Goal: Find specific fact: Find specific fact

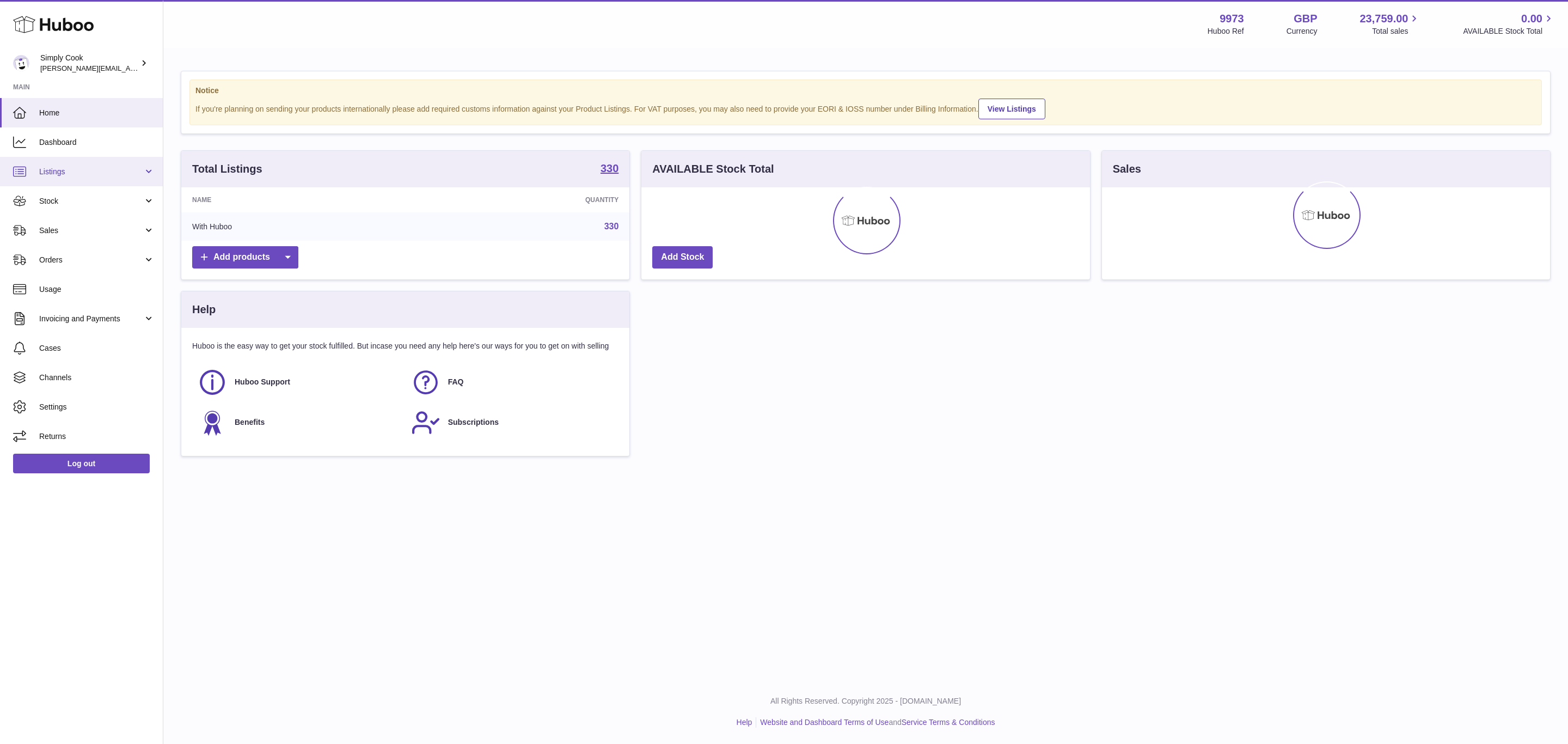
click at [54, 170] on span "Listings" at bounding box center [92, 171] width 104 height 10
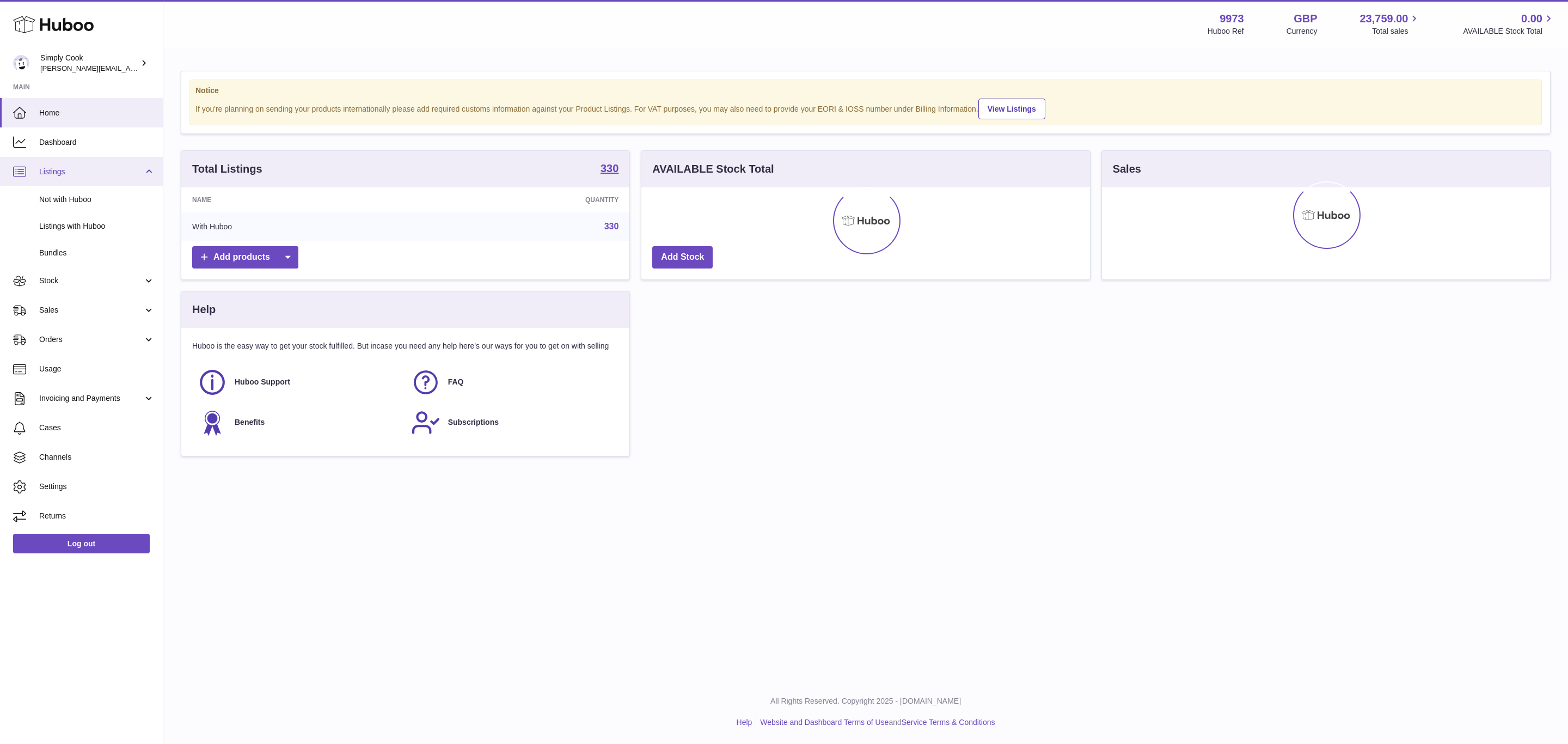
click at [58, 166] on span "Listings" at bounding box center [92, 171] width 104 height 10
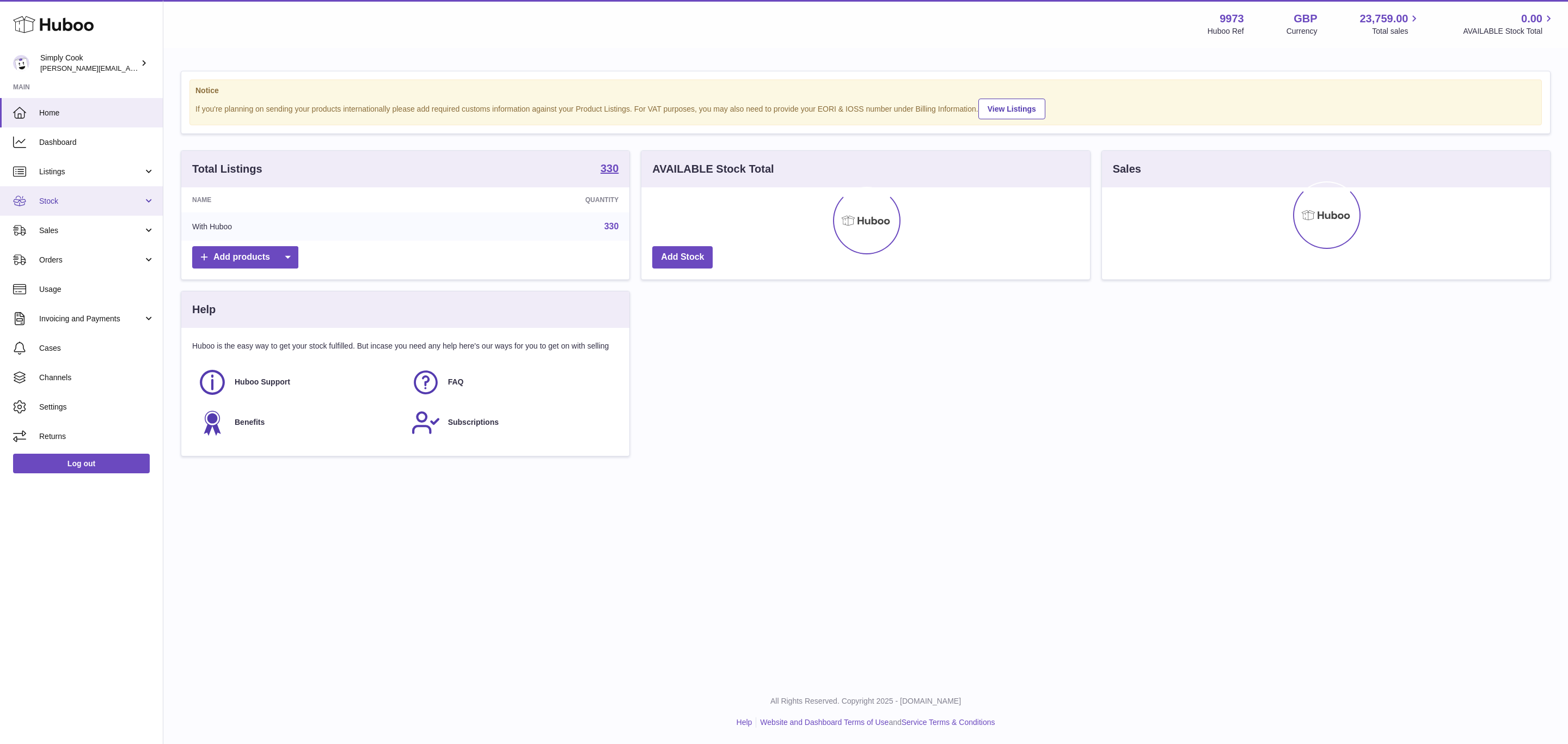
click at [59, 189] on link "Stock" at bounding box center [81, 201] width 163 height 29
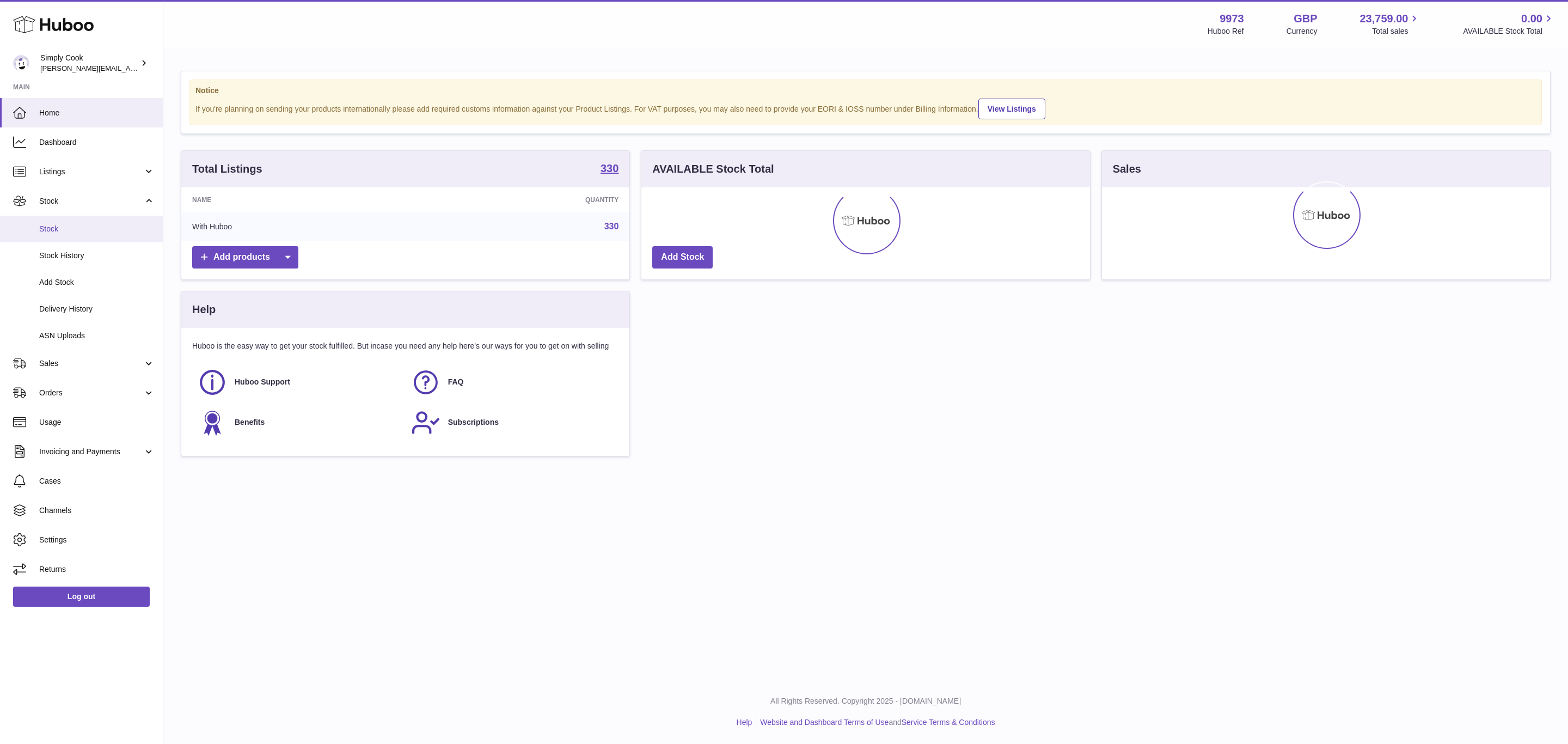
click at [61, 230] on span "Stock" at bounding box center [97, 229] width 115 height 10
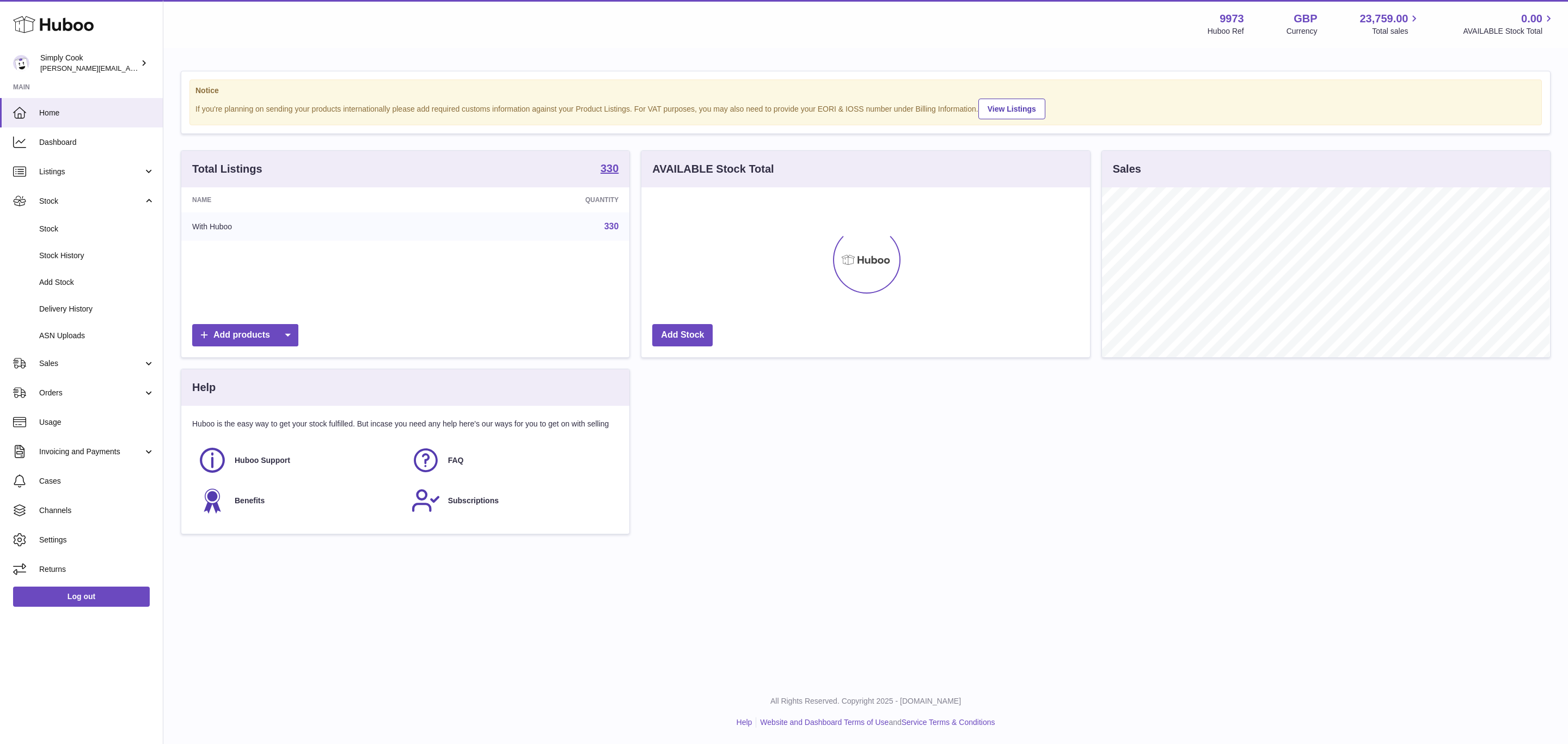
scroll to position [170, 448]
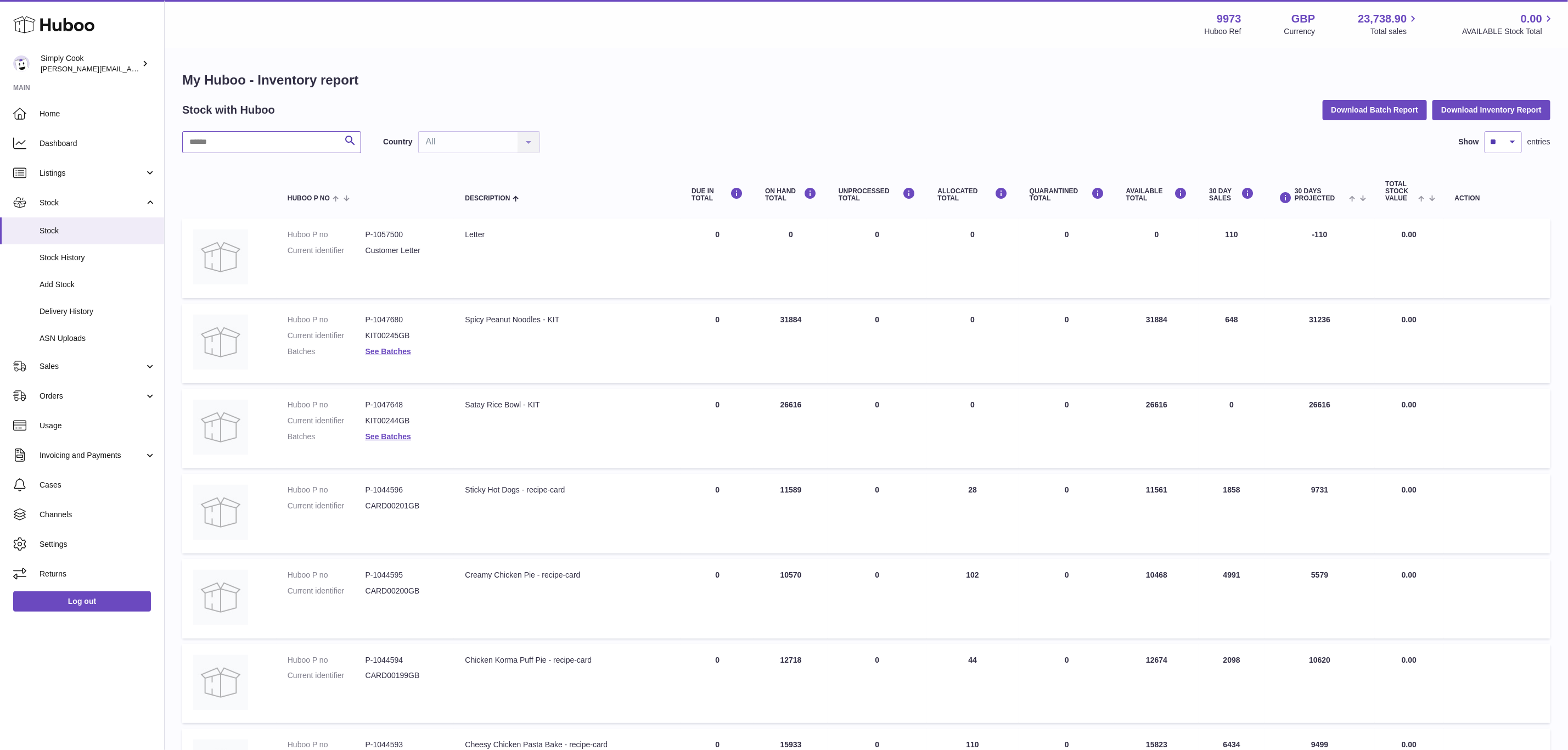
click at [279, 145] on input "text" at bounding box center [272, 142] width 179 height 22
type input "*****"
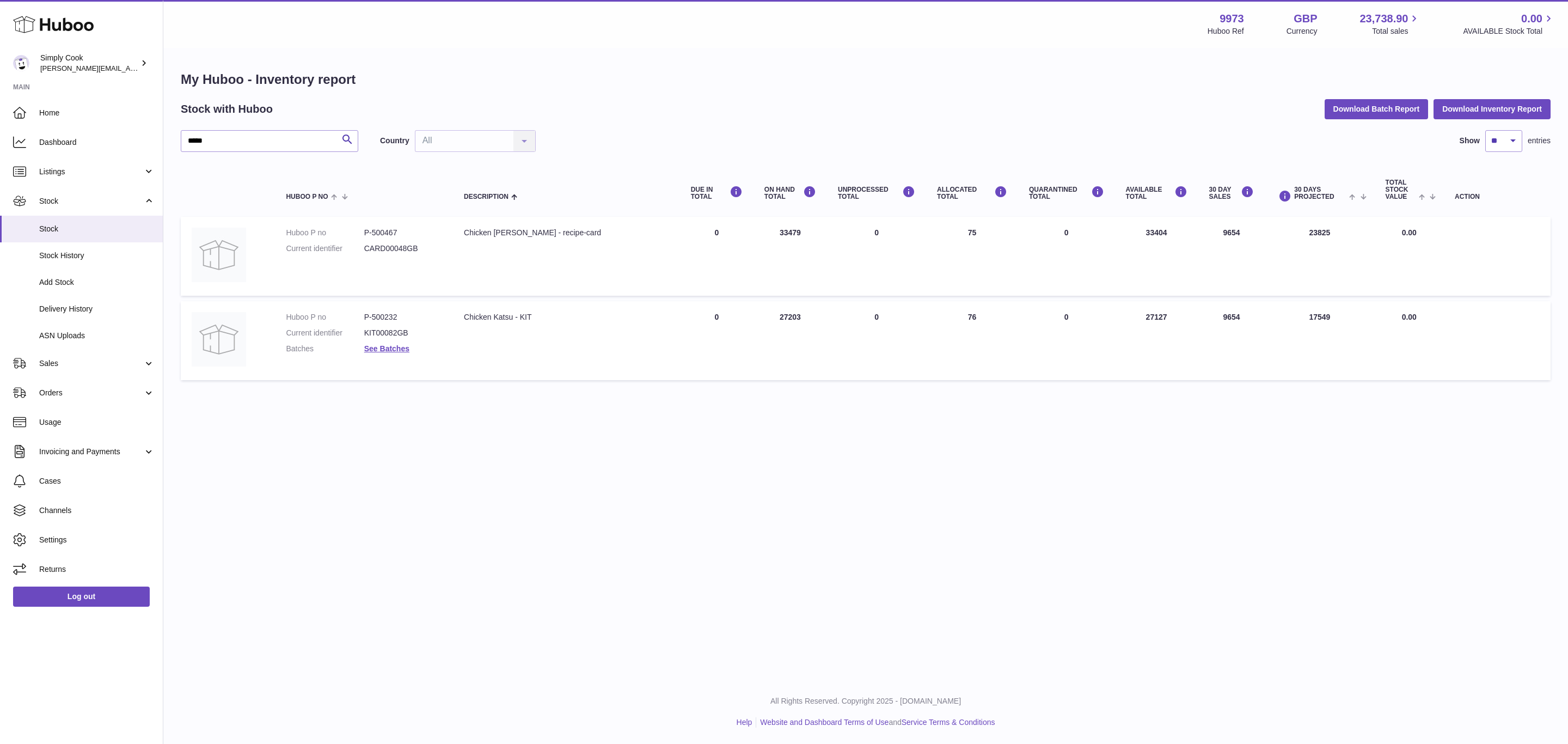
click at [410, 355] on dl "Huboo P no P-500232 Current identifier KIT00082GB Batches See Batches" at bounding box center [363, 336] width 156 height 47
click at [390, 345] on link "See Batches" at bounding box center [386, 348] width 45 height 9
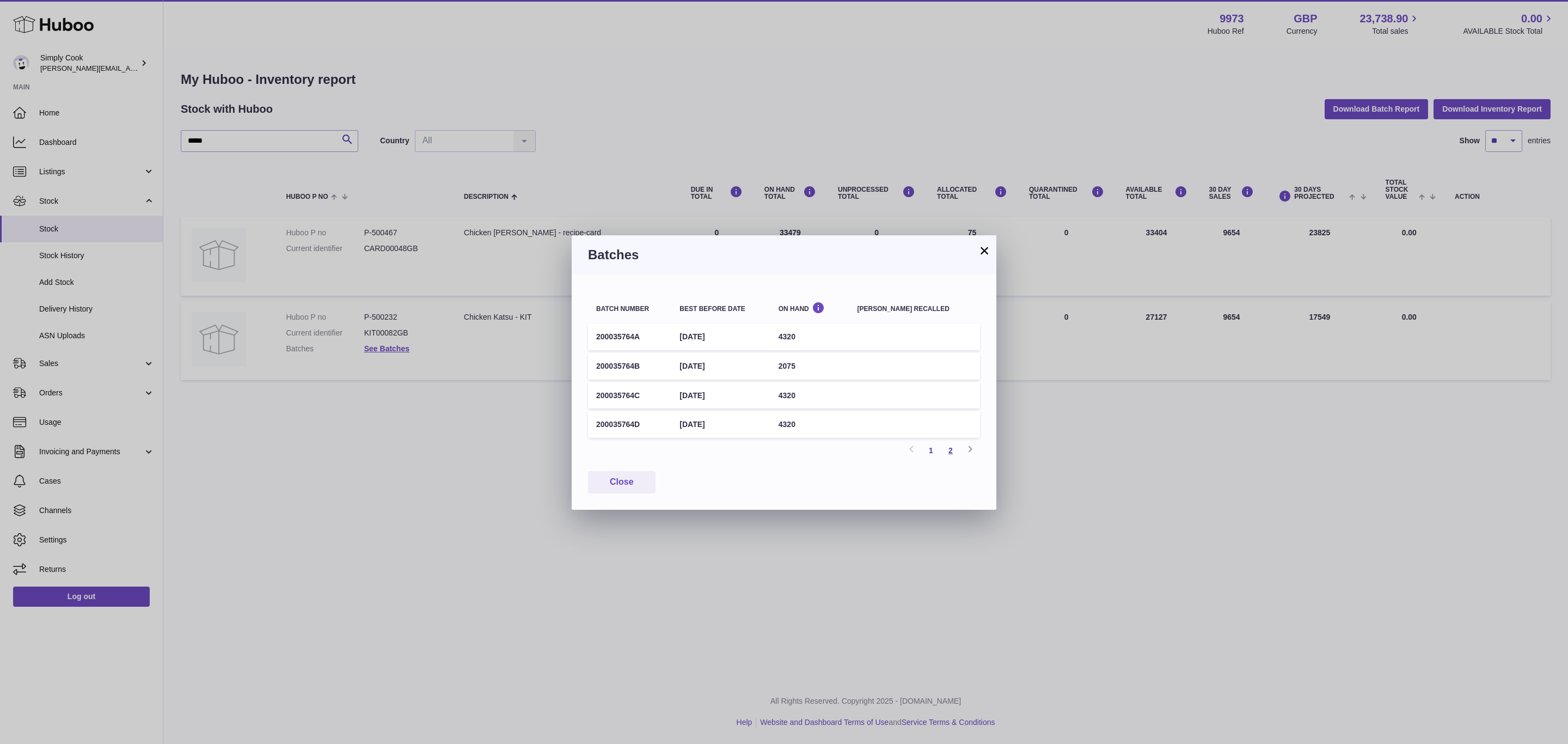
click at [946, 450] on link "2" at bounding box center [950, 450] width 19 height 19
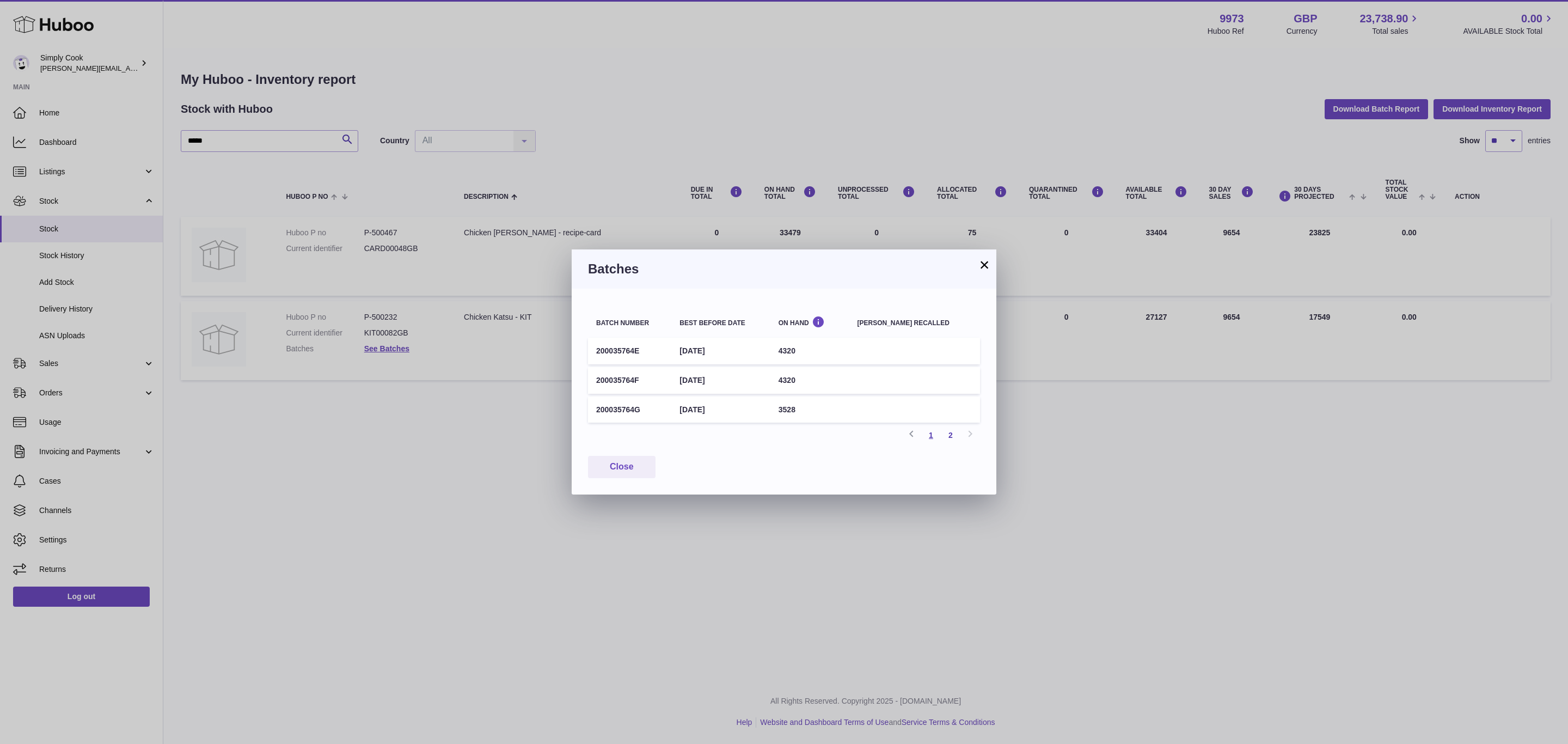
click at [930, 437] on link "1" at bounding box center [931, 435] width 19 height 19
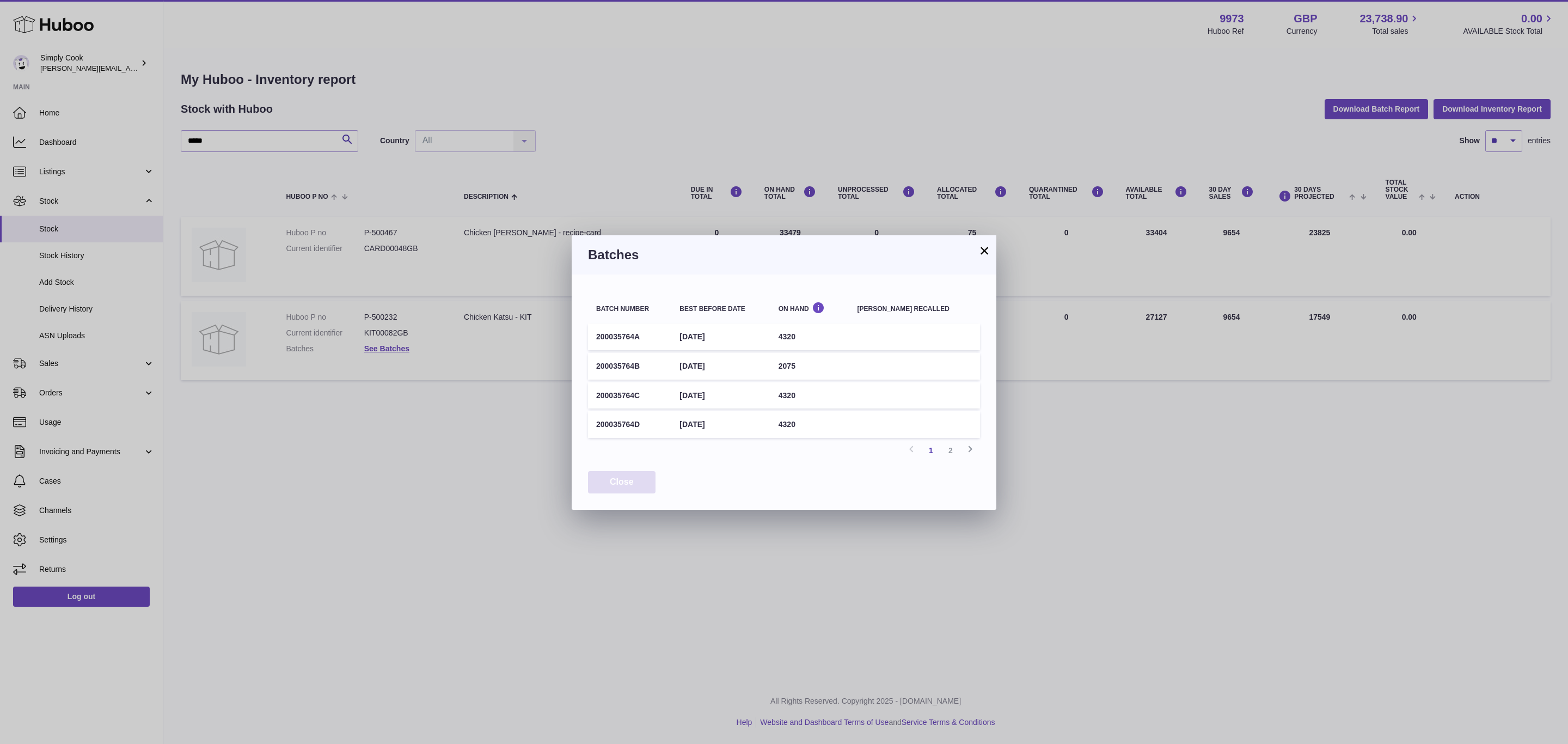
click at [624, 478] on button "Close" at bounding box center [621, 482] width 67 height 22
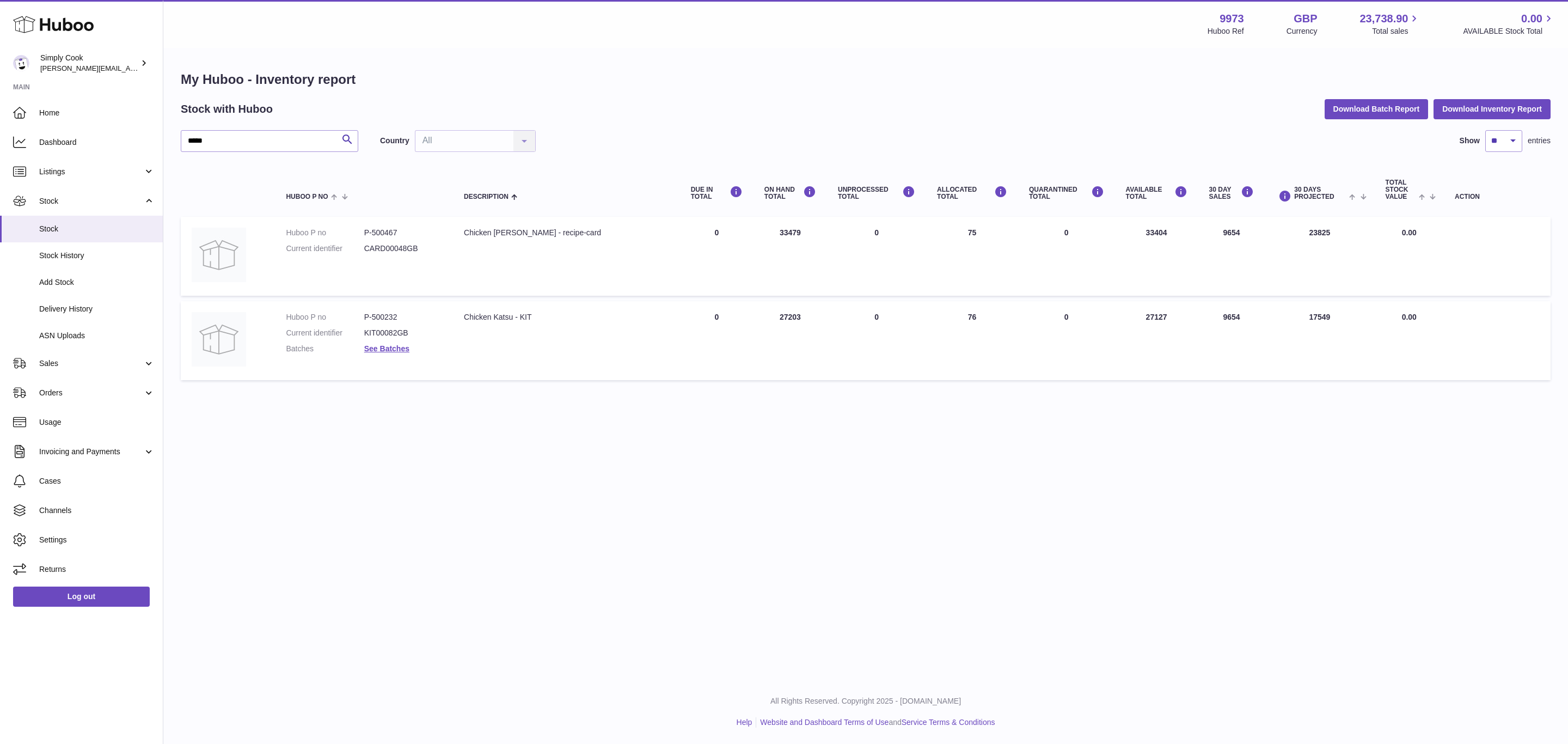
click at [430, 432] on div "Menu Huboo 9973 Huboo Ref GBP Currency 23,738.90 Total sales 0.00 AVAILABLE Sto…" at bounding box center [866, 340] width 1404 height 680
drag, startPoint x: 60, startPoint y: 359, endPoint x: 60, endPoint y: 370, distance: 11.0
click at [60, 359] on span "Sales" at bounding box center [92, 363] width 104 height 10
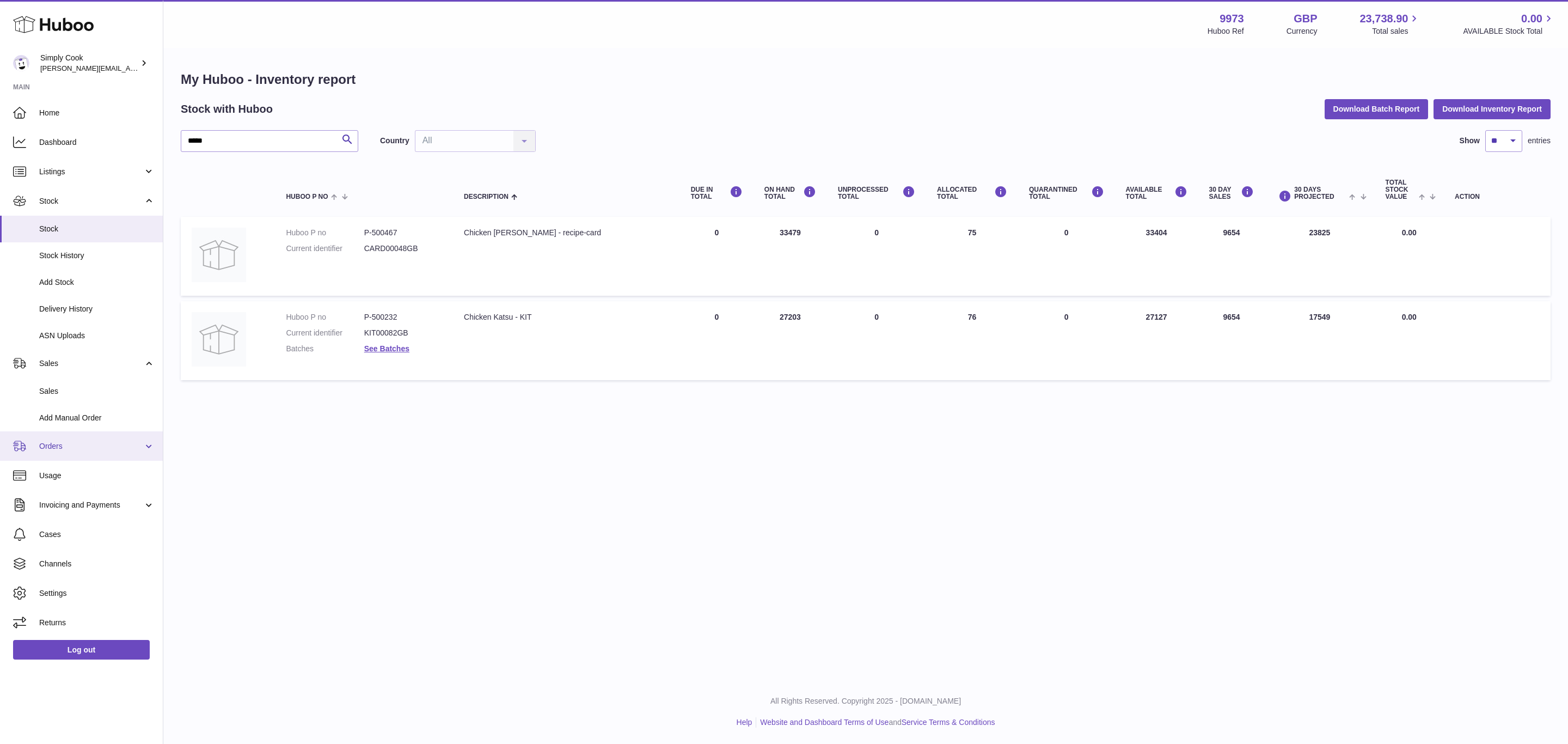
click at [70, 449] on span "Orders" at bounding box center [92, 446] width 104 height 10
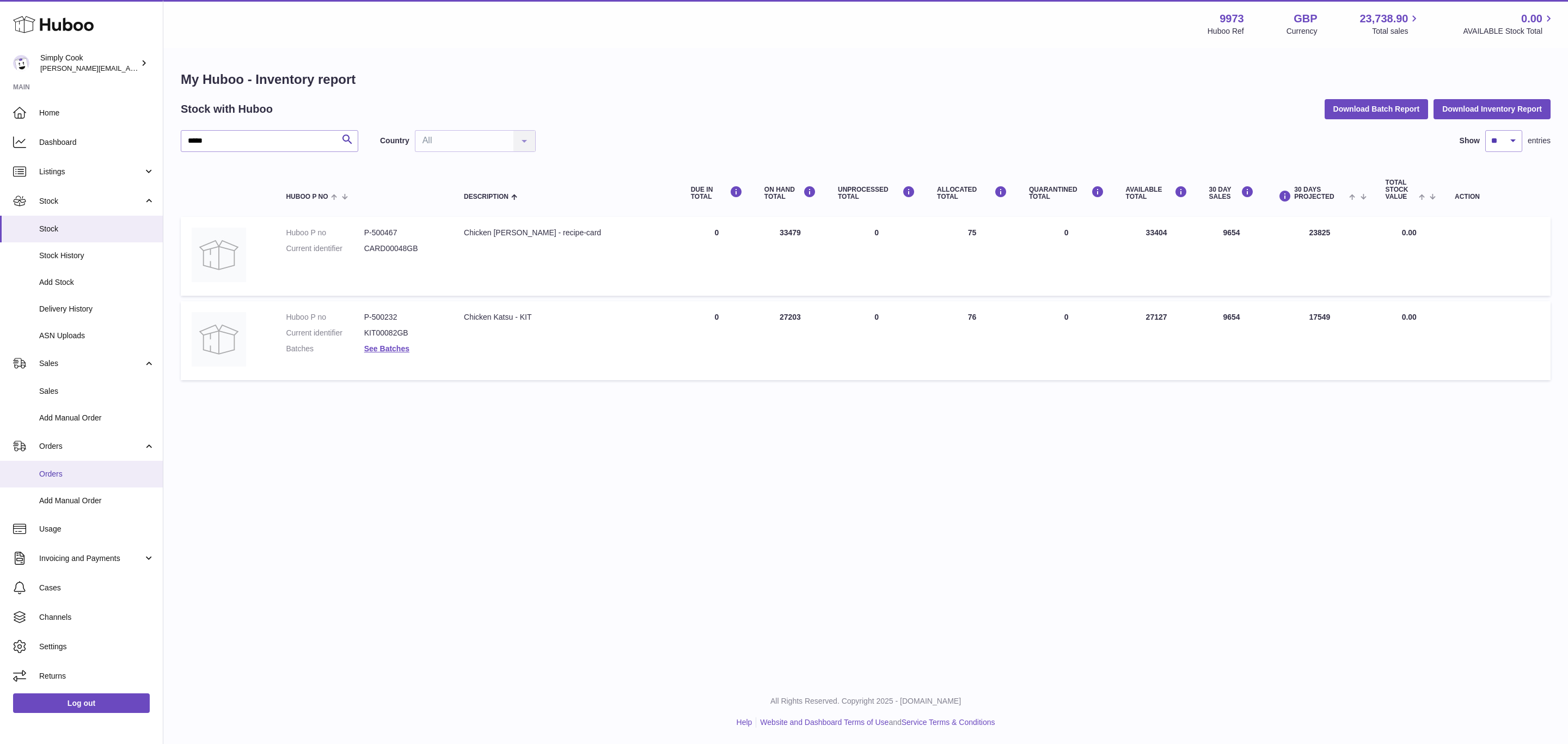
click at [71, 471] on span "Orders" at bounding box center [97, 474] width 115 height 10
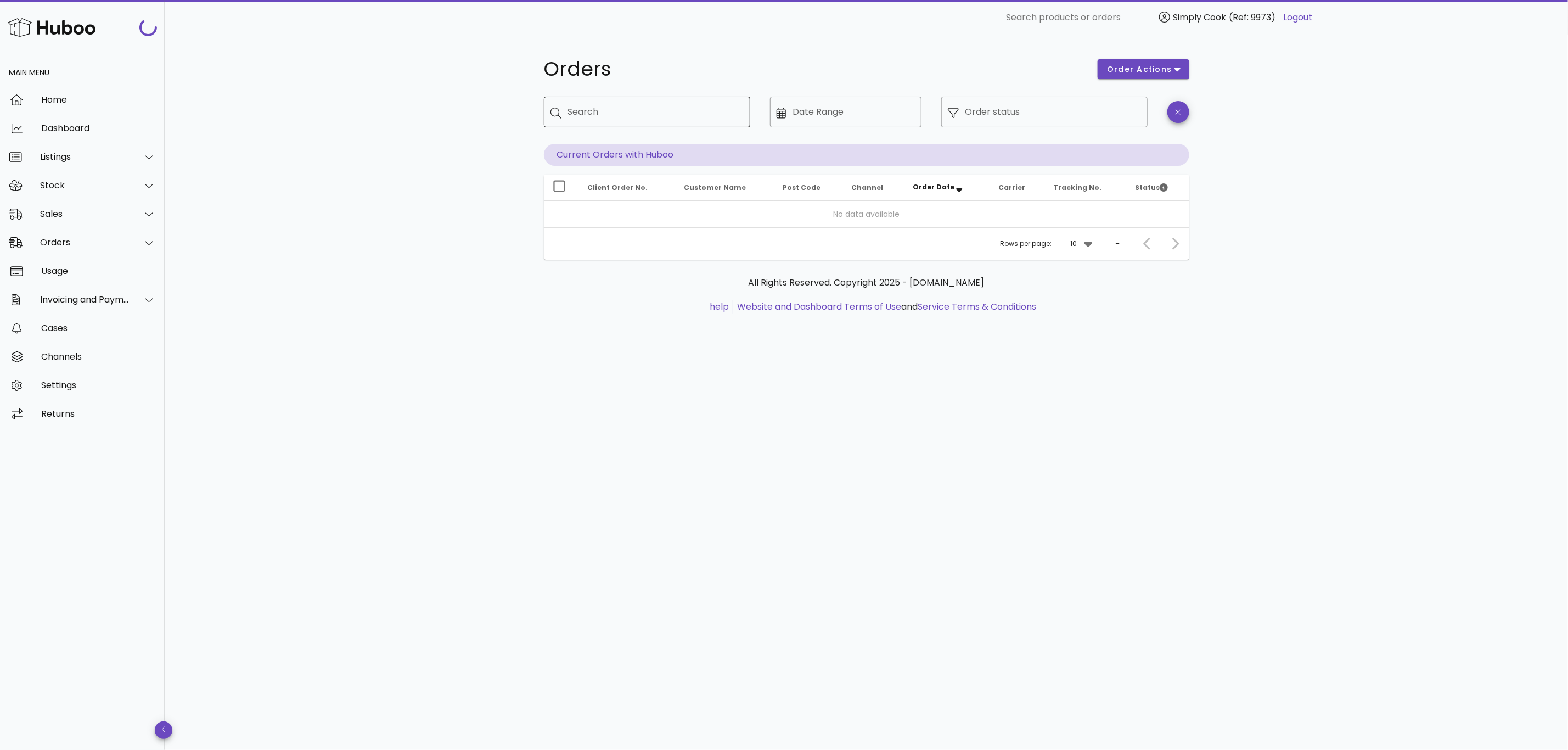
click at [604, 106] on input "Search" at bounding box center [655, 112] width 173 height 17
paste input "********"
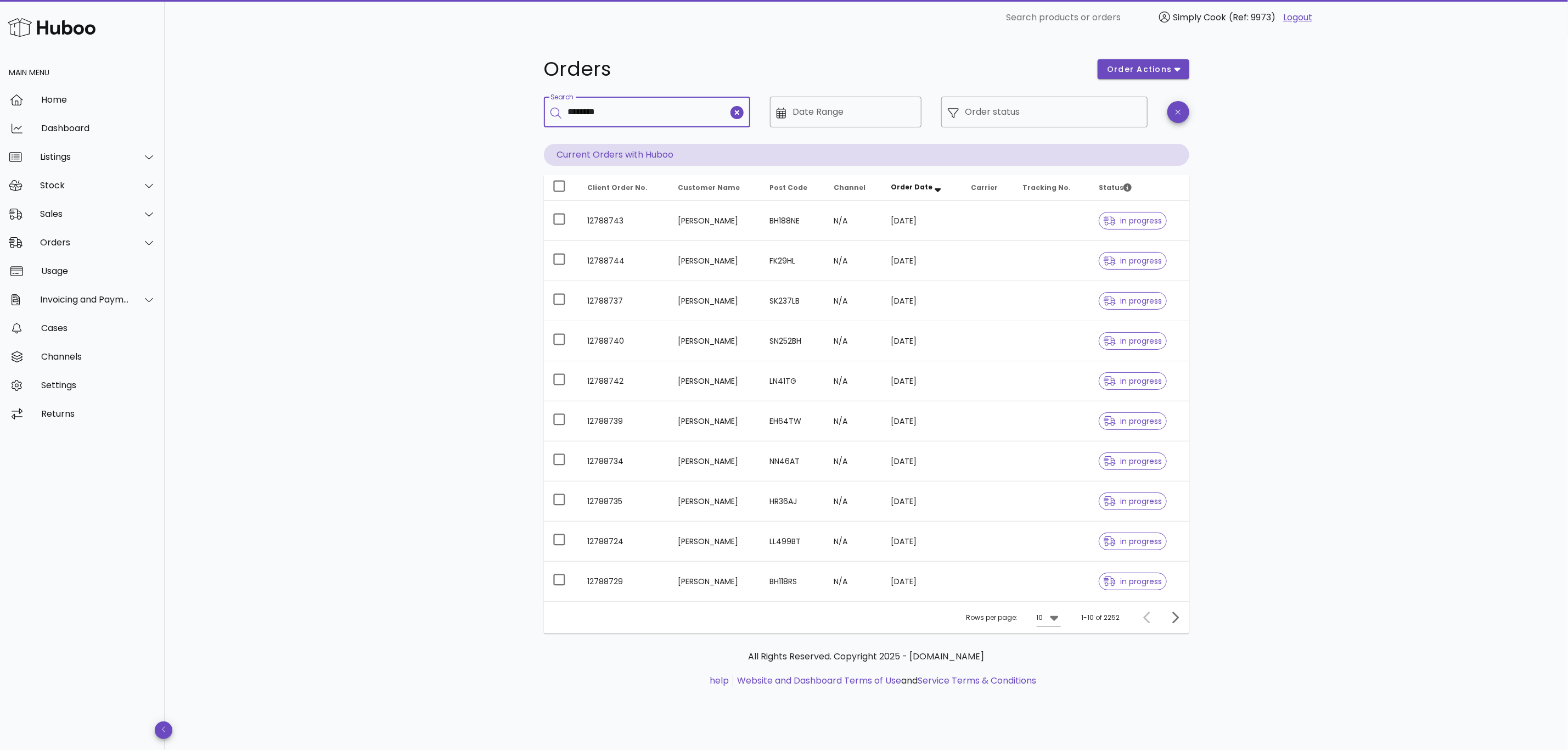
type input "********"
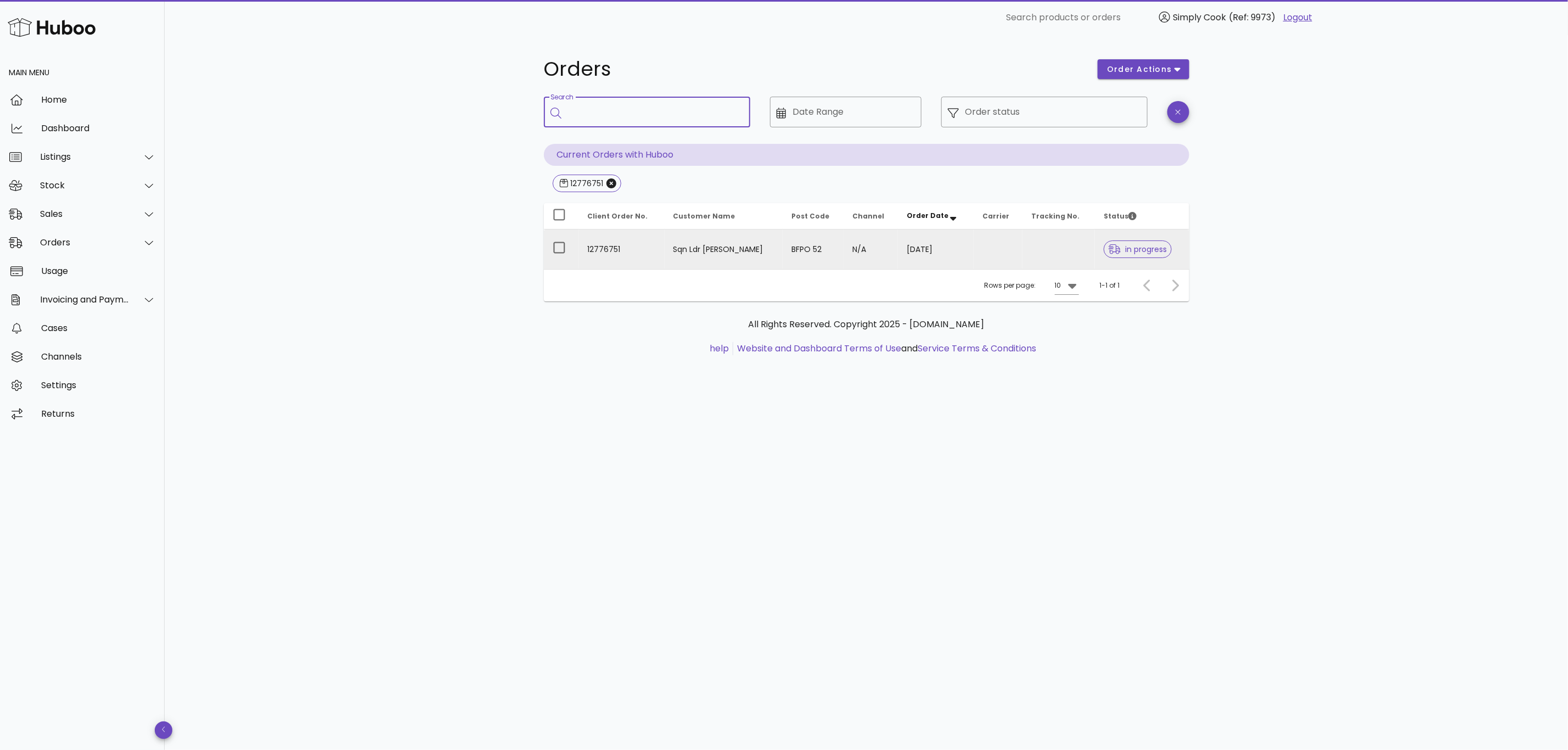
click at [732, 262] on td "Sqn Ldr [PERSON_NAME]" at bounding box center [723, 249] width 118 height 40
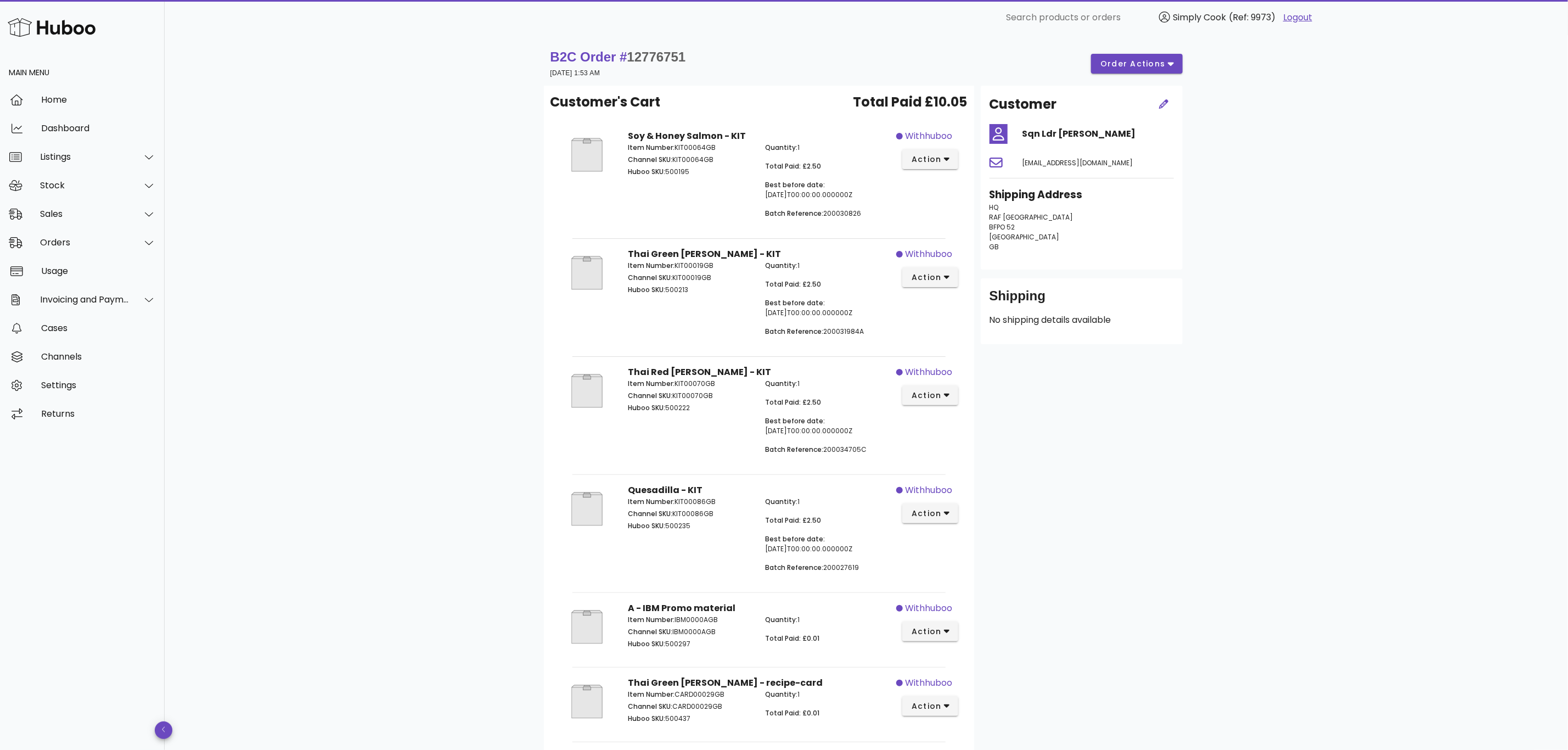
drag, startPoint x: 1011, startPoint y: 247, endPoint x: 981, endPoint y: 211, distance: 46.9
click at [981, 210] on div "Customer Sqn Ldr [PERSON_NAME] [EMAIL_ADDRESS][DOMAIN_NAME] Shipping Address HQ…" at bounding box center [1081, 178] width 202 height 184
click at [1026, 226] on p "HQ [GEOGRAPHIC_DATA] BFPO 52 [GEOGRAPHIC_DATA] [GEOGRAPHIC_DATA]" at bounding box center [1082, 227] width 184 height 50
drag, startPoint x: 1029, startPoint y: 228, endPoint x: 981, endPoint y: 215, distance: 49.7
click at [981, 215] on div "Customer Sqn Ldr [PERSON_NAME] [EMAIL_ADDRESS][DOMAIN_NAME] Shipping Address HQ…" at bounding box center [1081, 178] width 202 height 184
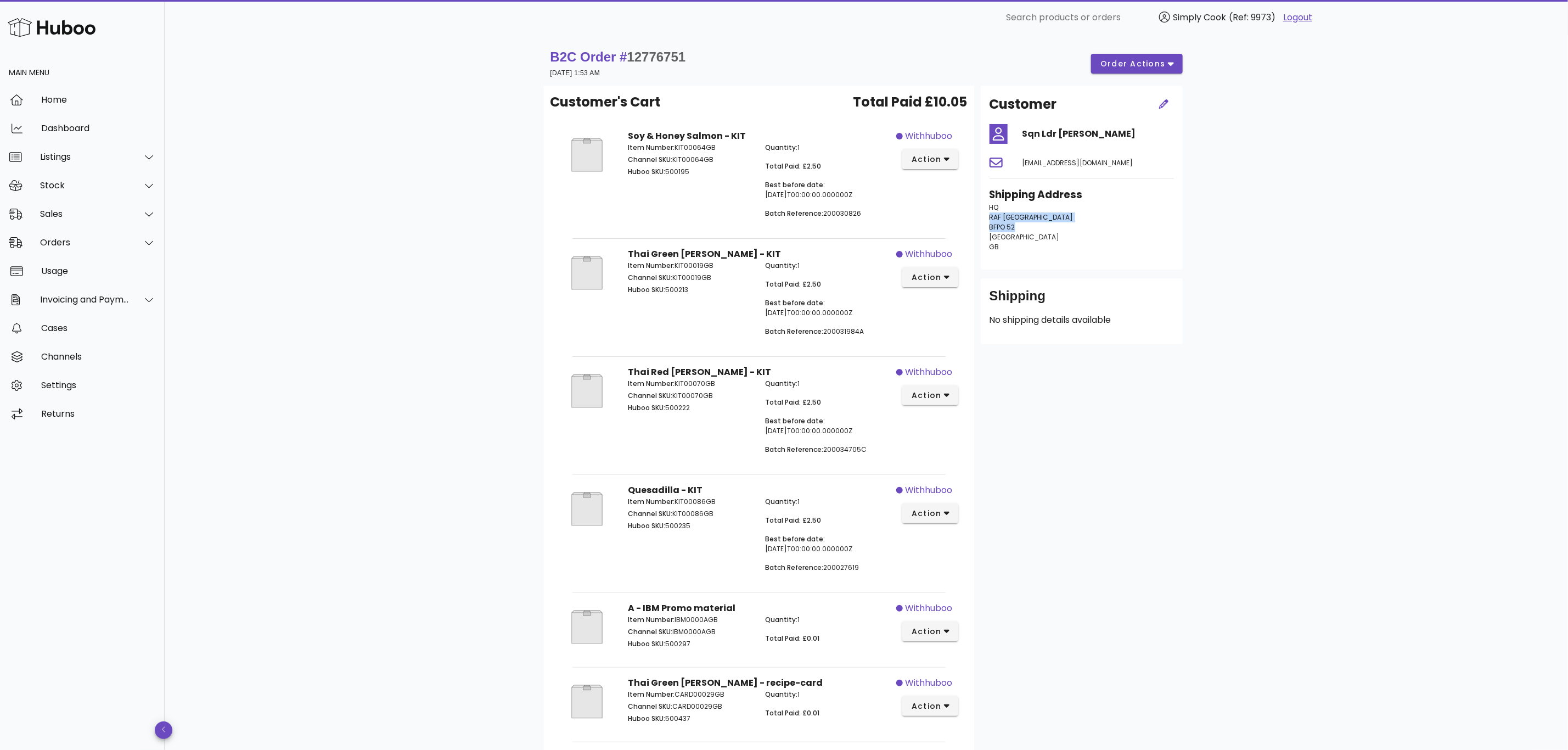
copy p "RAF Gibraltar BFPO 52"
